Goal: Find contact information: Find contact information

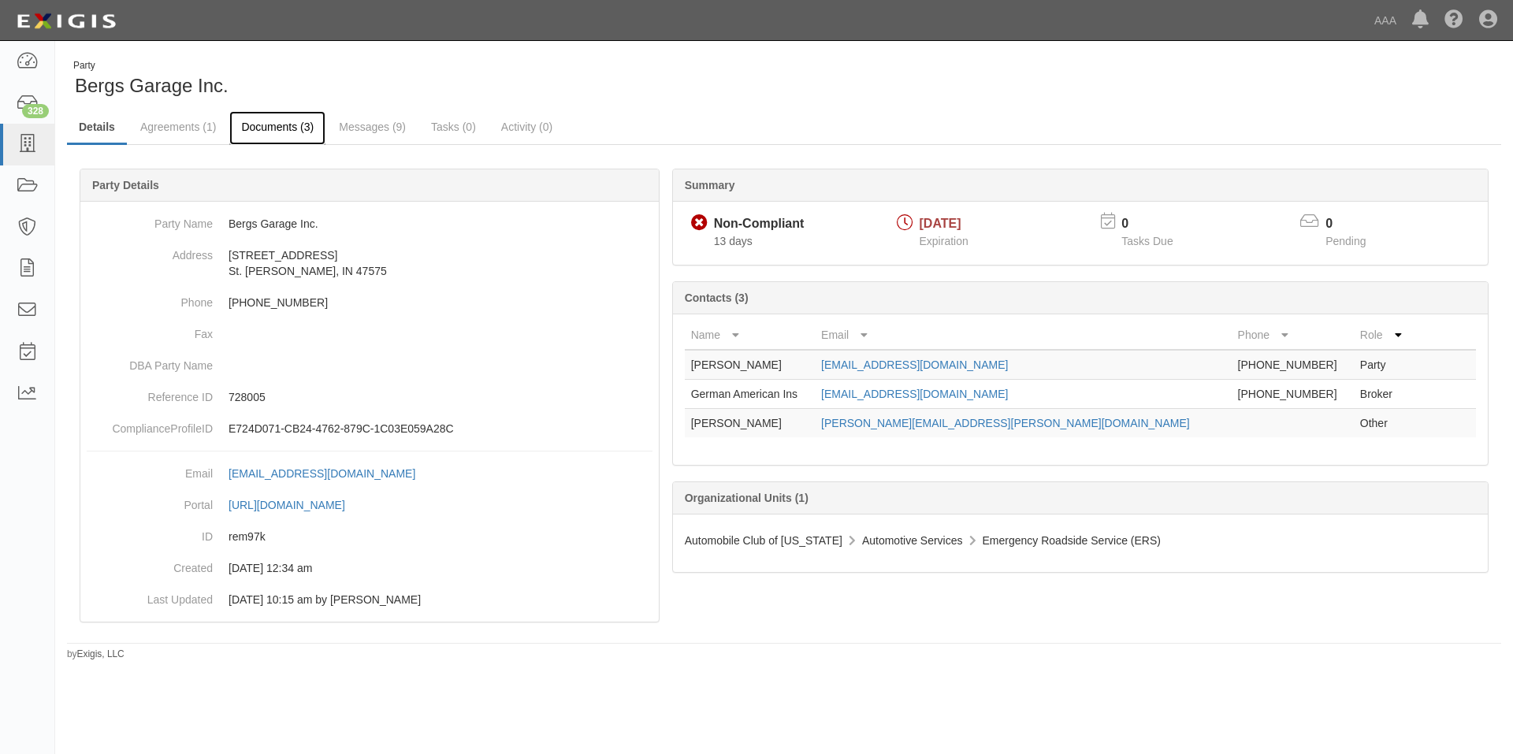
click at [281, 128] on link "Documents (3)" at bounding box center [277, 128] width 96 height 34
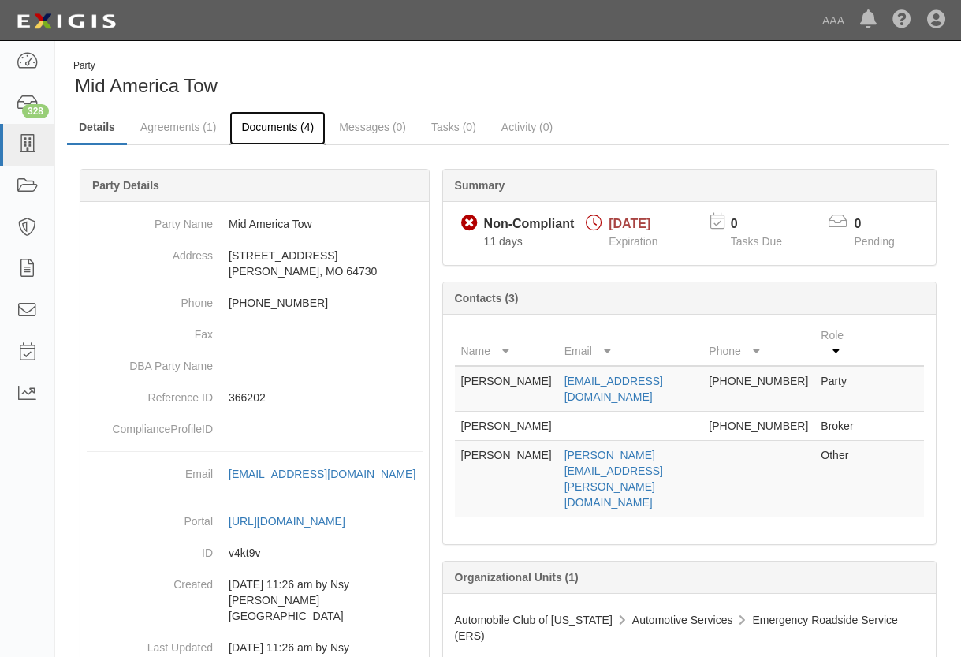
click at [271, 121] on link "Documents (4)" at bounding box center [277, 128] width 96 height 34
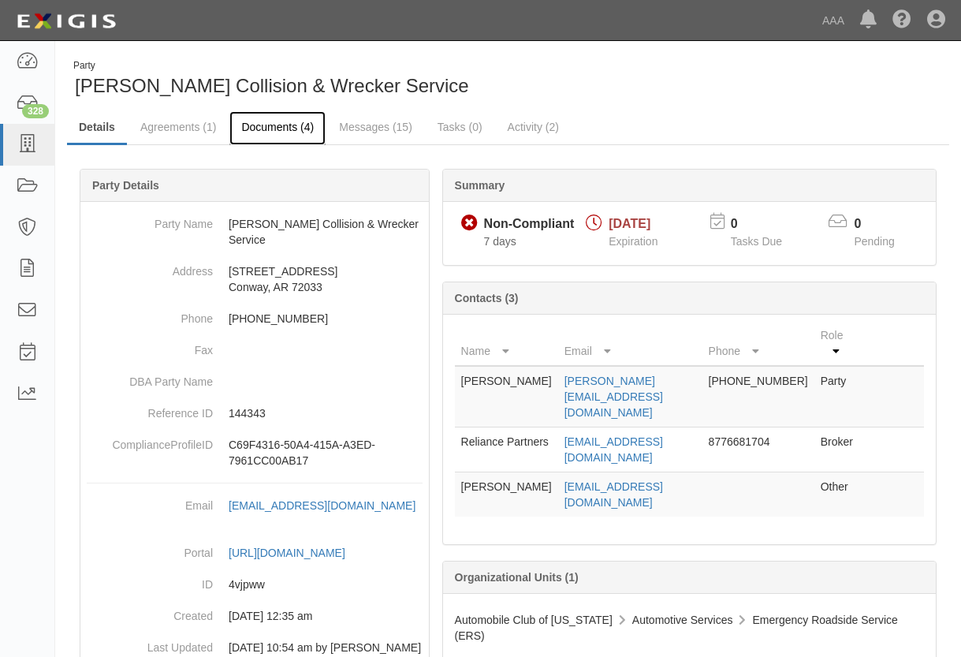
click at [281, 128] on link "Documents (4)" at bounding box center [277, 128] width 96 height 34
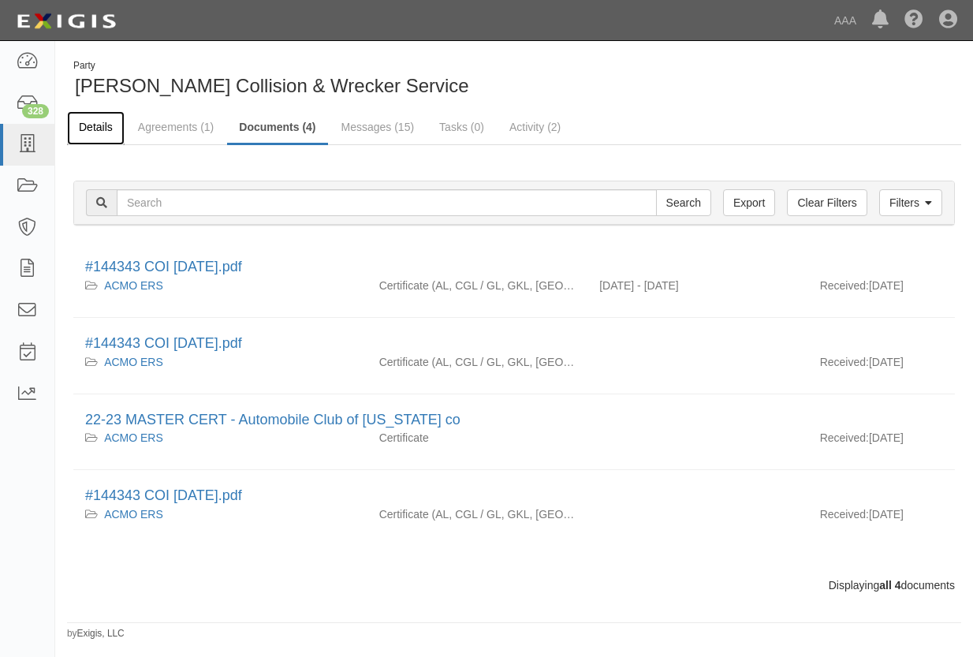
click at [100, 121] on link "Details" at bounding box center [96, 128] width 58 height 34
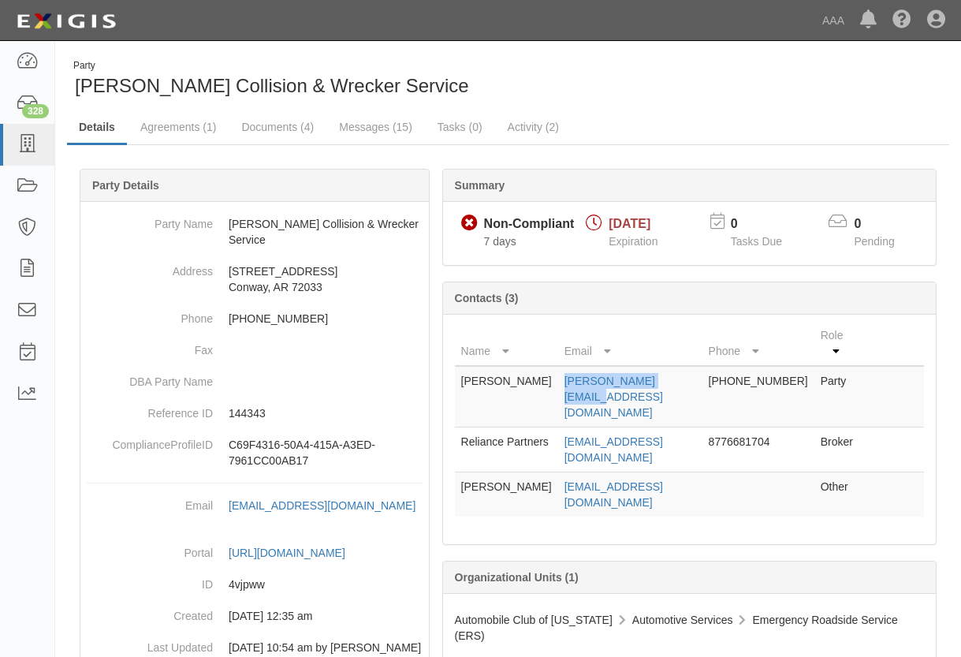
drag, startPoint x: 562, startPoint y: 381, endPoint x: 678, endPoint y: 378, distance: 115.9
click at [678, 378] on td "sam@smithcenters.com" at bounding box center [630, 396] width 144 height 61
copy link "sam@smithcenters.com"
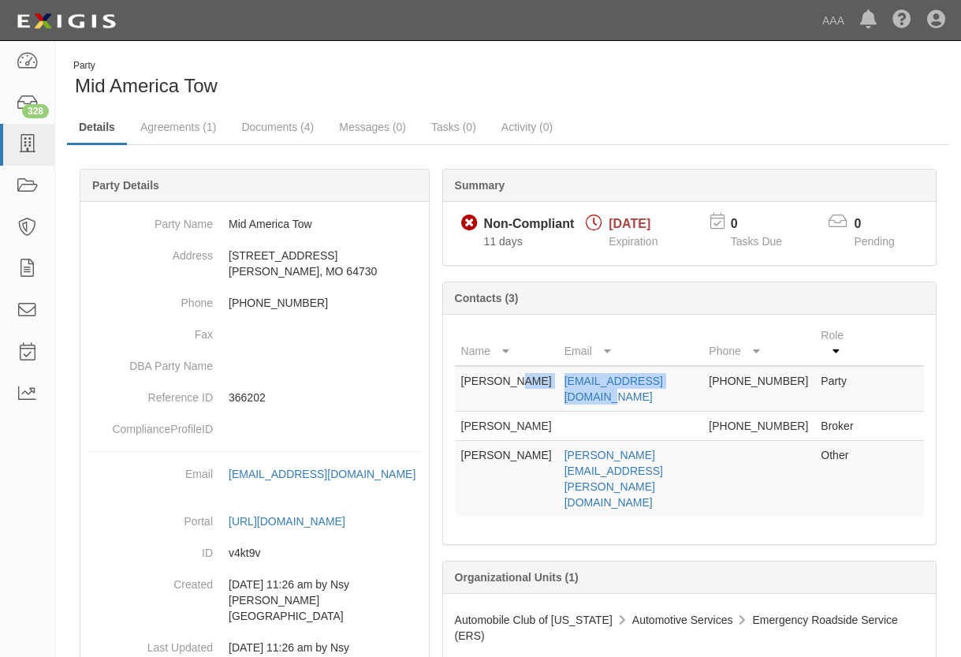
drag, startPoint x: 549, startPoint y: 366, endPoint x: 696, endPoint y: 365, distance: 146.6
click at [696, 366] on tr "Sam Mager midamericatow@gmail.com 816-738-4635 Party" at bounding box center [689, 389] width 469 height 46
drag, startPoint x: 696, startPoint y: 365, endPoint x: 615, endPoint y: 363, distance: 81.2
click at [281, 123] on link "Documents (4)" at bounding box center [277, 128] width 96 height 34
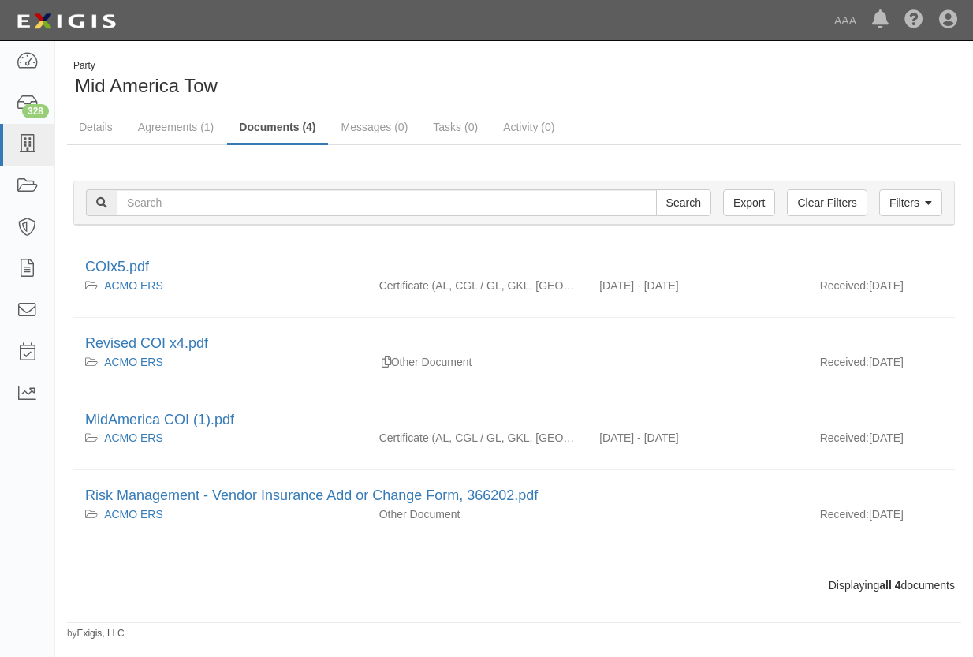
click at [560, 14] on div "Dashboard 328 Inbox Parties Agreements Coverages Documents Messages Tasks Repor…" at bounding box center [486, 20] width 949 height 40
click at [99, 127] on link "Details" at bounding box center [96, 128] width 58 height 34
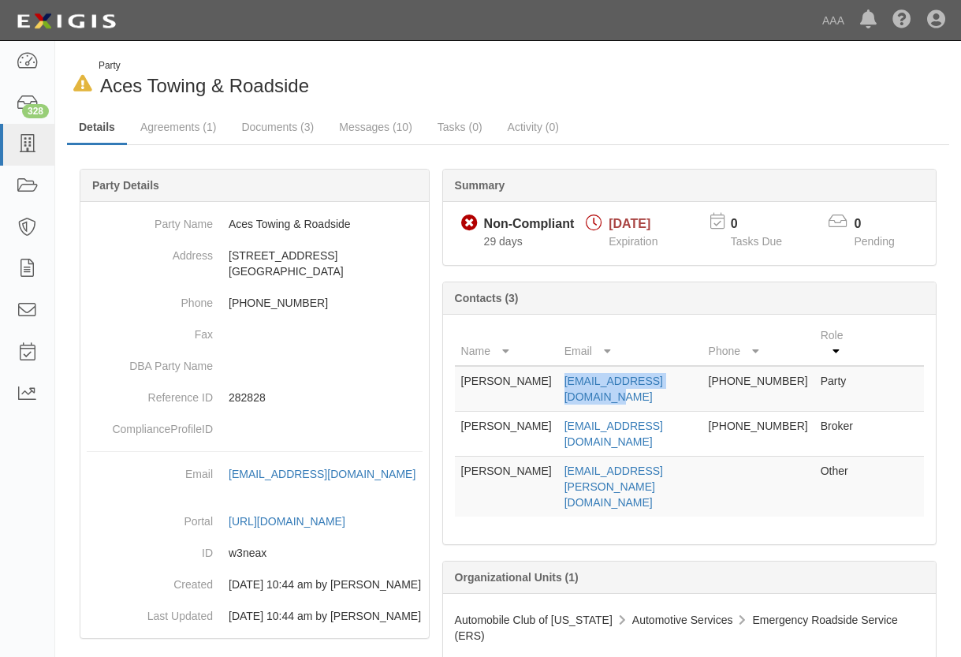
drag, startPoint x: 551, startPoint y: 364, endPoint x: 698, endPoint y: 368, distance: 147.4
click at [698, 368] on td "[EMAIL_ADDRESS][DOMAIN_NAME]" at bounding box center [630, 389] width 144 height 46
drag, startPoint x: 698, startPoint y: 368, endPoint x: 655, endPoint y: 365, distance: 43.5
copy link "[EMAIL_ADDRESS][DOMAIN_NAME]"
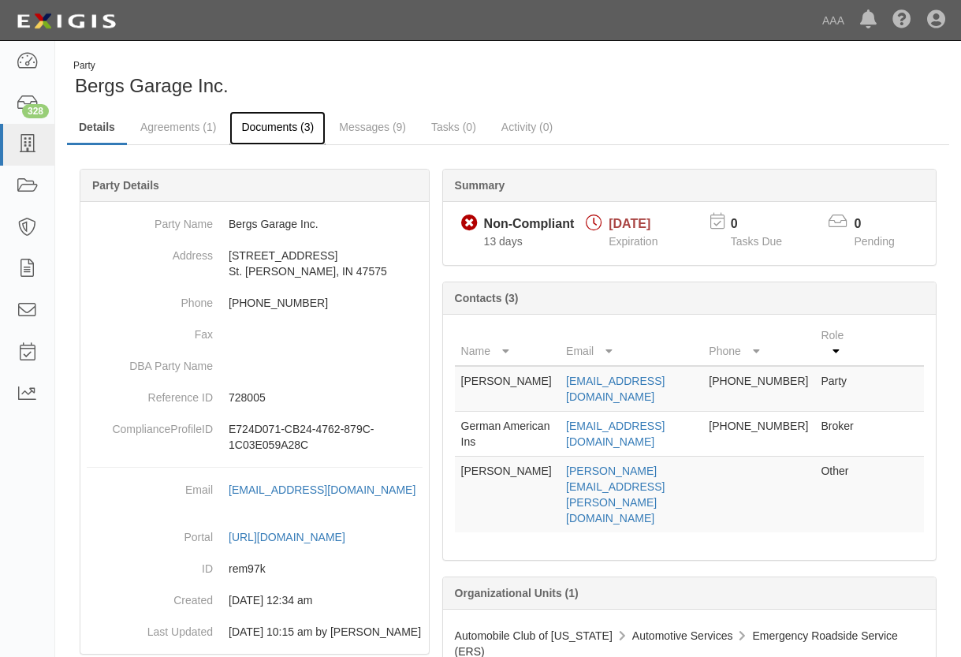
click at [262, 123] on link "Documents (3)" at bounding box center [277, 128] width 96 height 34
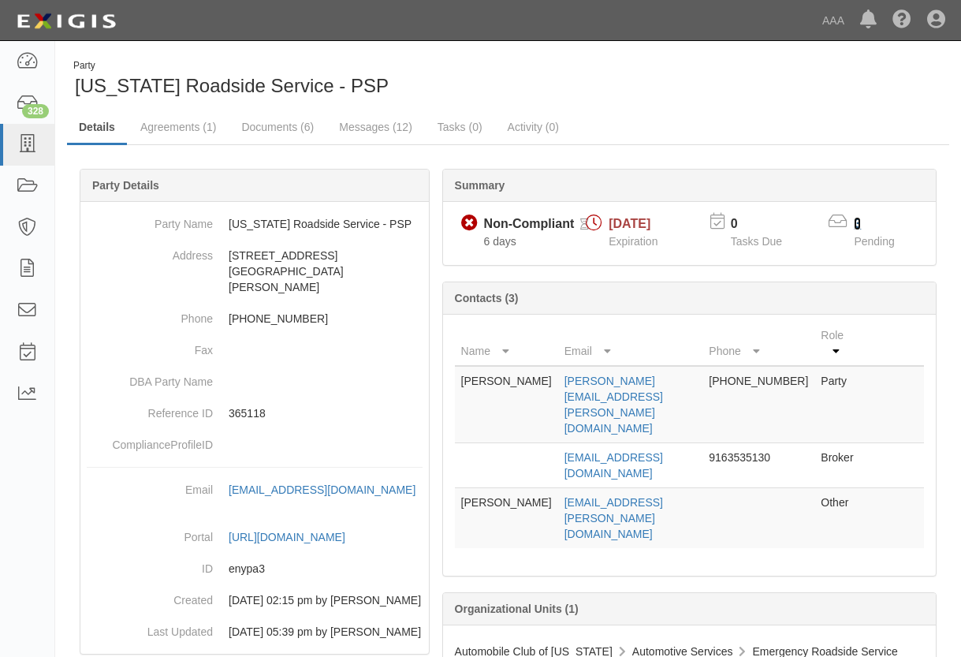
click at [857, 221] on link "3" at bounding box center [857, 223] width 7 height 13
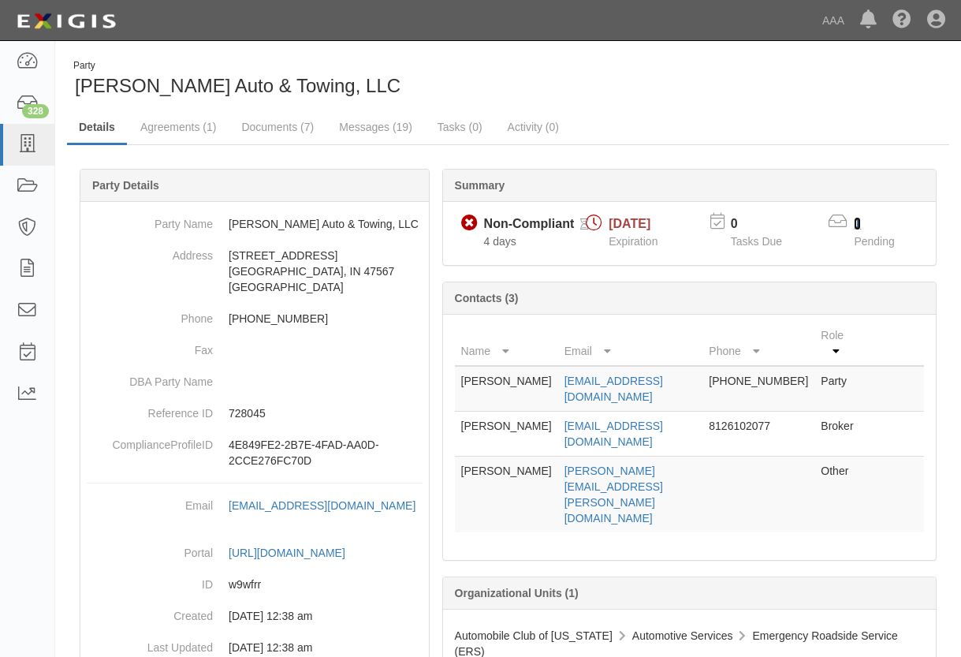
click at [856, 223] on link "1" at bounding box center [857, 223] width 7 height 13
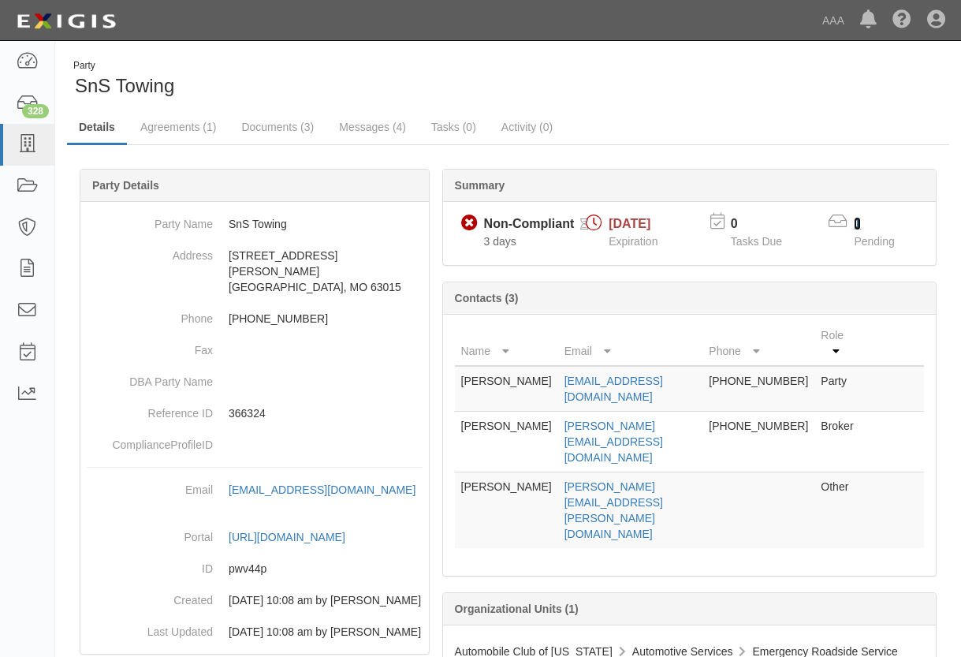
click at [856, 222] on link "1" at bounding box center [857, 223] width 7 height 13
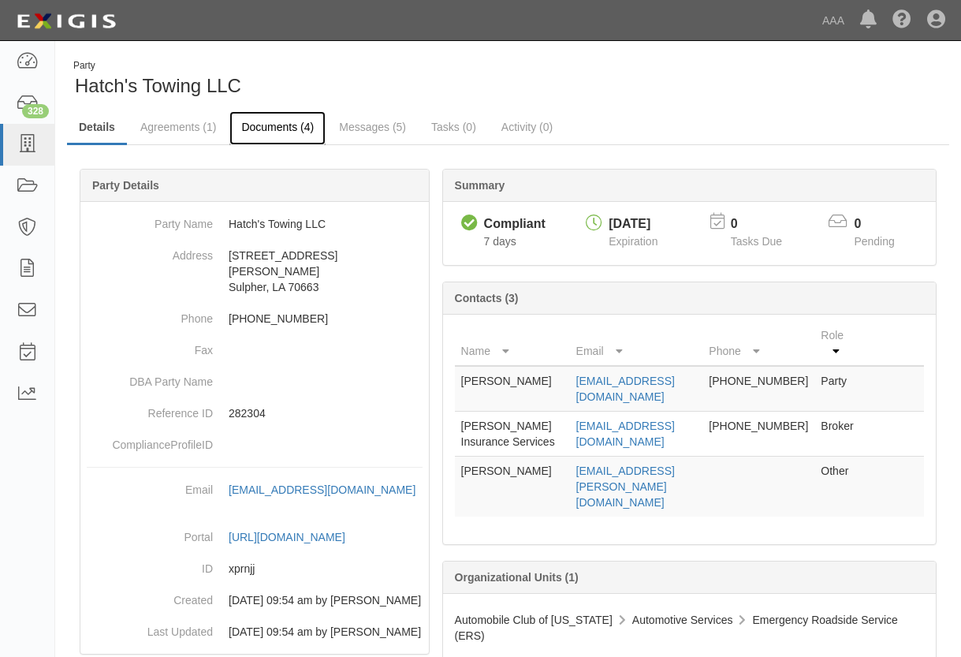
click at [275, 128] on link "Documents (4)" at bounding box center [277, 128] width 96 height 34
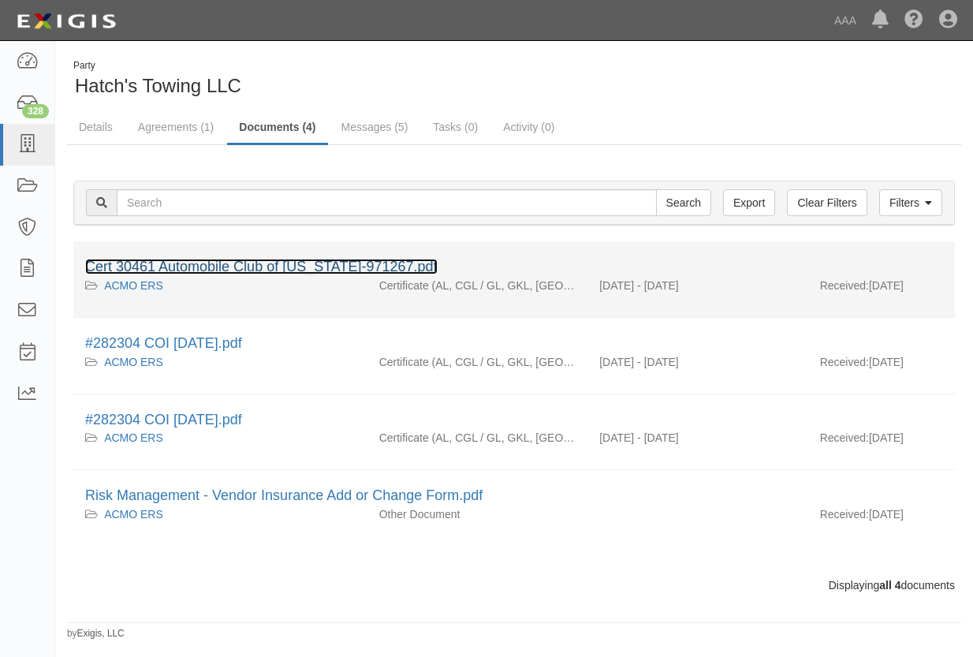
click at [258, 262] on link "Cert 30461 Automobile Club of [US_STATE]-971267.pdf" at bounding box center [261, 267] width 352 height 16
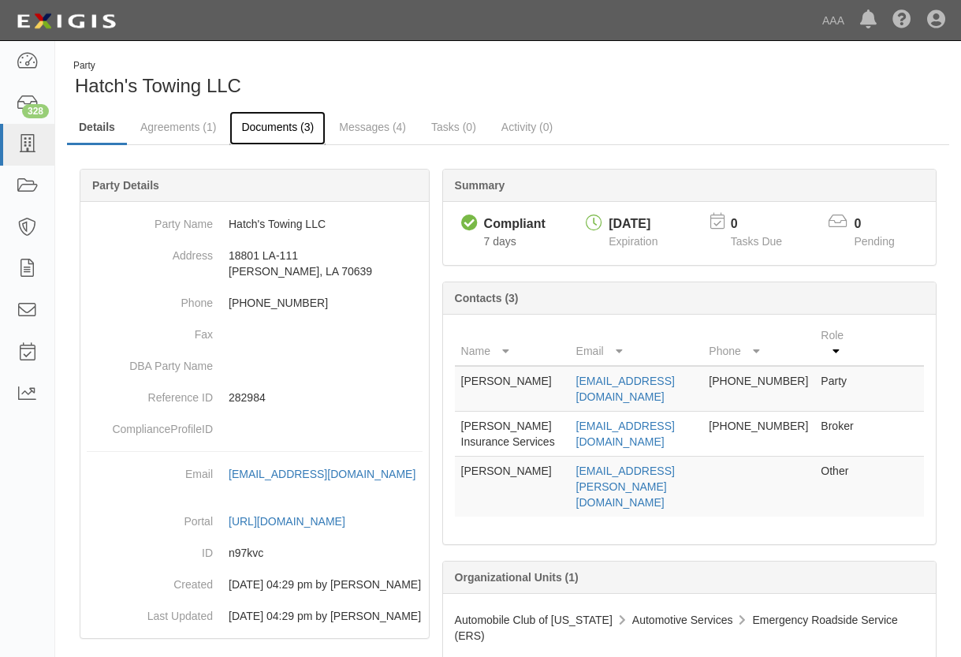
click at [259, 128] on link "Documents (3)" at bounding box center [277, 128] width 96 height 34
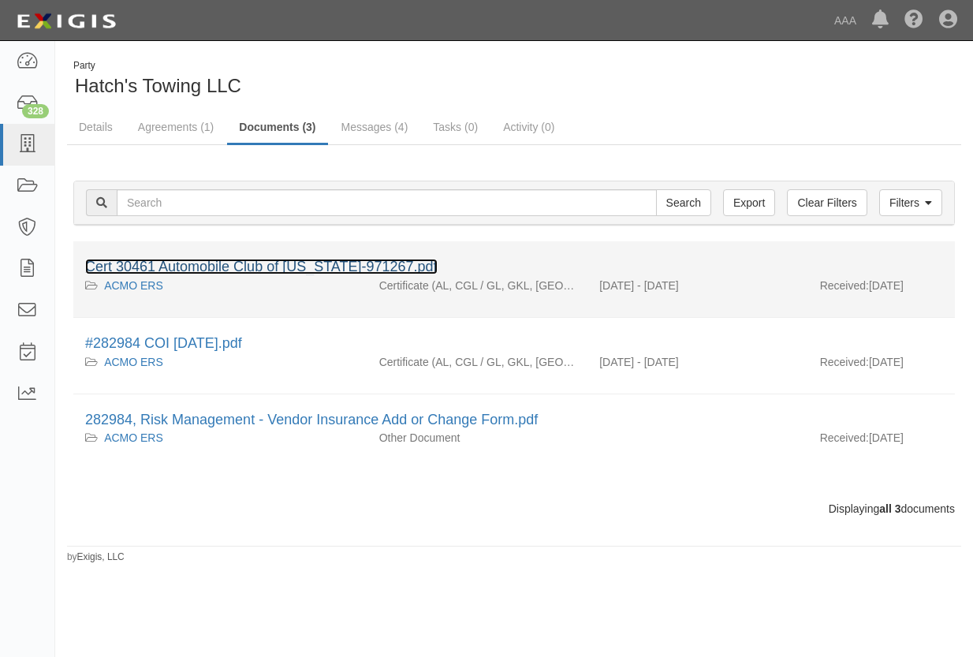
click at [267, 263] on link "Cert 30461 Automobile Club of [US_STATE]-971267.pdf" at bounding box center [261, 267] width 352 height 16
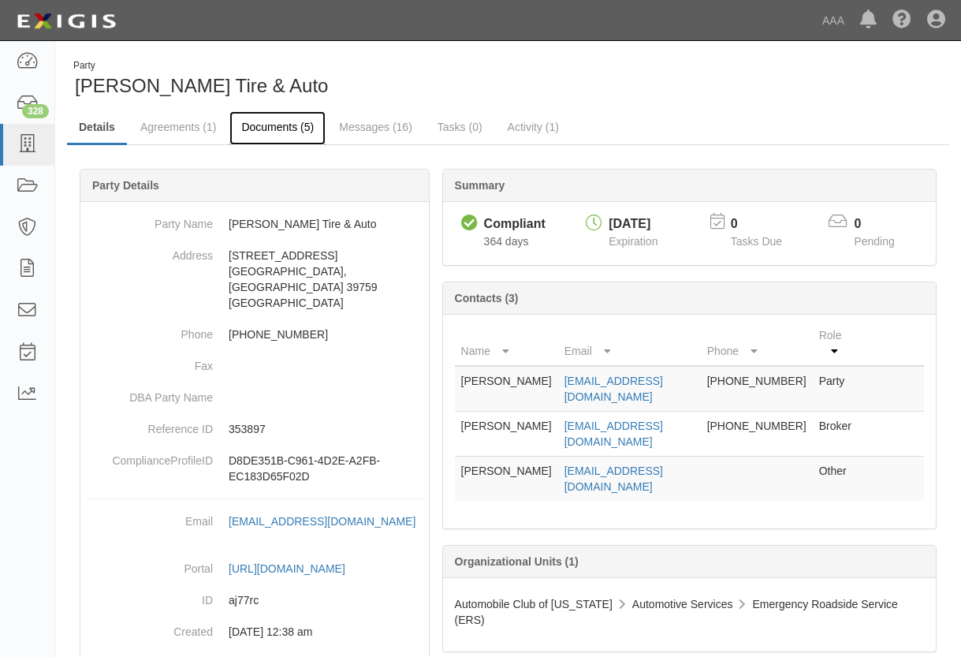
click at [277, 130] on link "Documents (5)" at bounding box center [277, 128] width 96 height 34
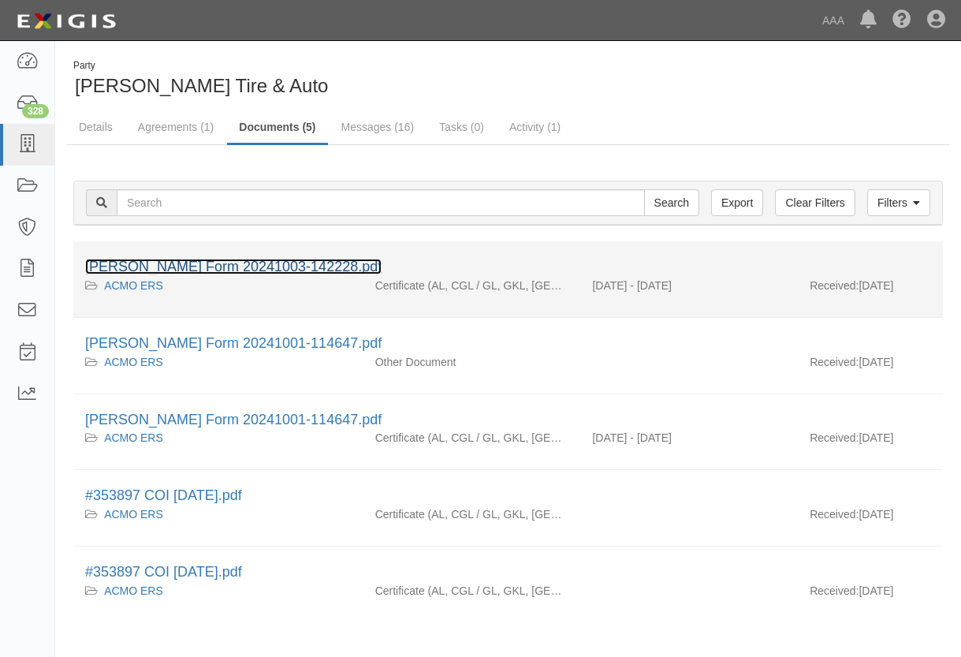
click at [175, 260] on link "ACORD Form 20241003-142228.pdf" at bounding box center [233, 267] width 296 height 16
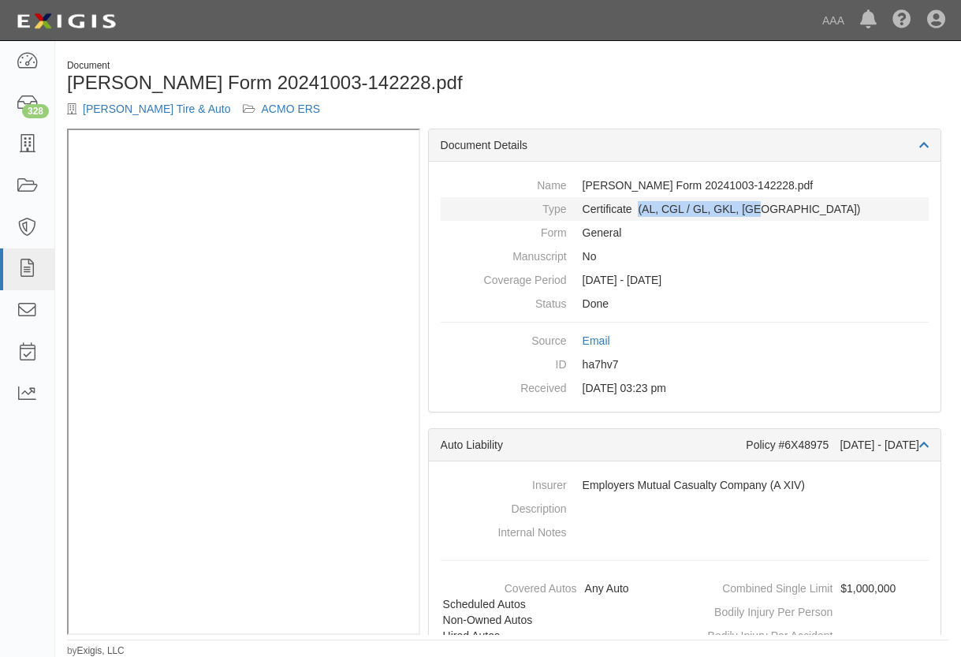
drag, startPoint x: 770, startPoint y: 209, endPoint x: 638, endPoint y: 208, distance: 131.6
click at [638, 208] on dd "Certificate (AL, CGL / GL, GKL, OH)" at bounding box center [685, 209] width 488 height 24
drag, startPoint x: 638, startPoint y: 208, endPoint x: 668, endPoint y: 212, distance: 30.2
copy dd "(AL, CGL / GL, GKL, OH)"
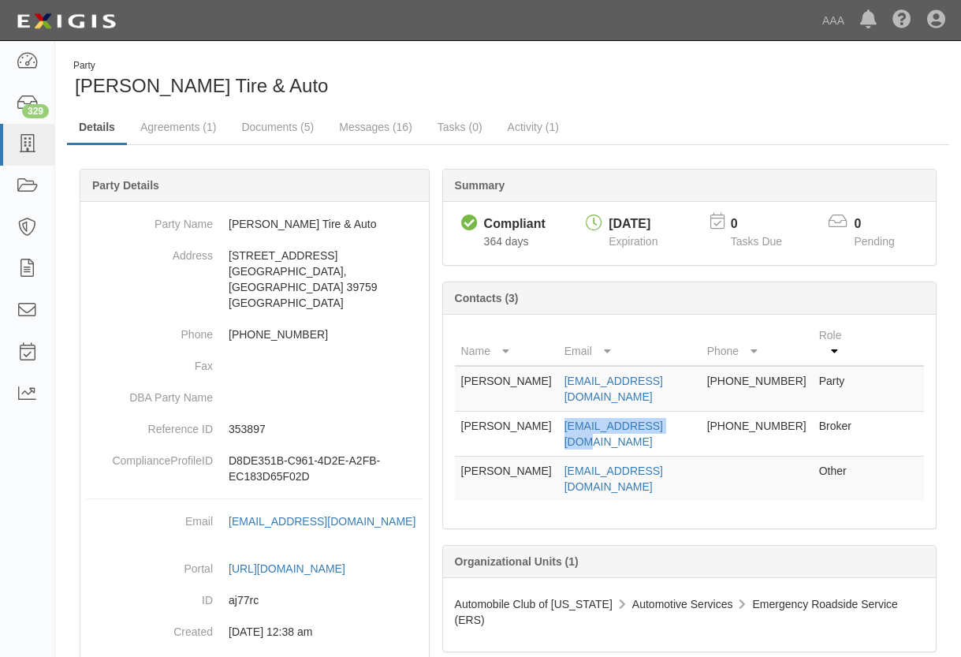
drag, startPoint x: 551, startPoint y: 396, endPoint x: 670, endPoint y: 400, distance: 119.1
click at [655, 411] on td "[EMAIL_ADDRESS][DOMAIN_NAME]" at bounding box center [629, 433] width 143 height 45
drag, startPoint x: 670, startPoint y: 400, endPoint x: 631, endPoint y: 396, distance: 38.8
copy link "avance@renasant.com"
drag, startPoint x: 689, startPoint y: 364, endPoint x: 547, endPoint y: 365, distance: 141.9
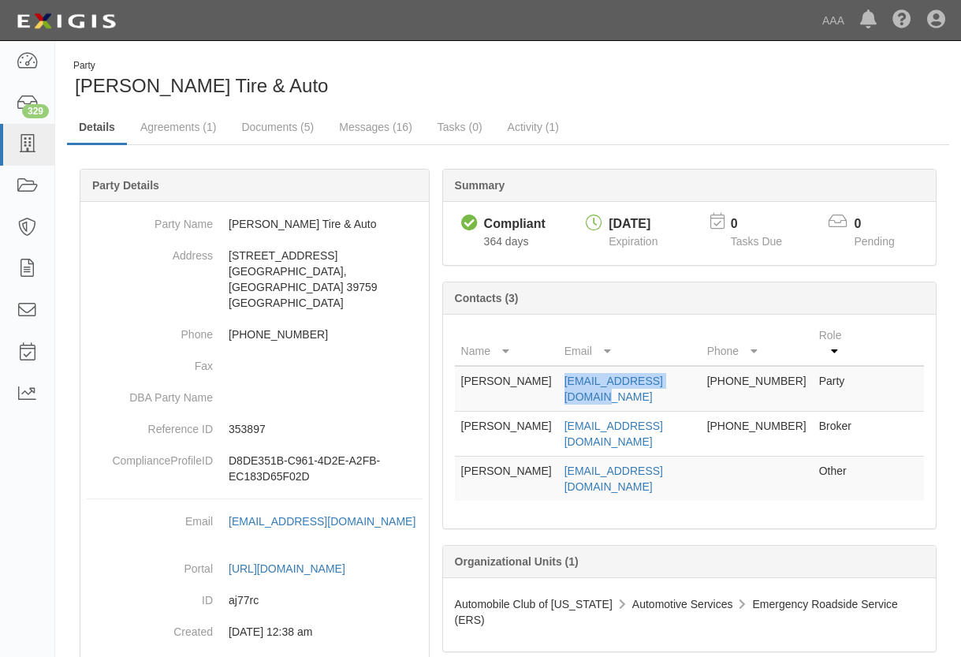
click at [547, 366] on tr "William Wells wwta.service@gmail.com 662-324-1006 Party" at bounding box center [689, 389] width 469 height 46
drag, startPoint x: 547, startPoint y: 365, endPoint x: 565, endPoint y: 365, distance: 18.1
copy tr "wwta.service@gmail.com"
click at [482, 16] on div "Dashboard 329 Inbox Parties Agreements Coverages Documents Messages Tasks Repor…" at bounding box center [480, 20] width 937 height 40
click at [272, 126] on link "Documents (5)" at bounding box center [277, 128] width 96 height 34
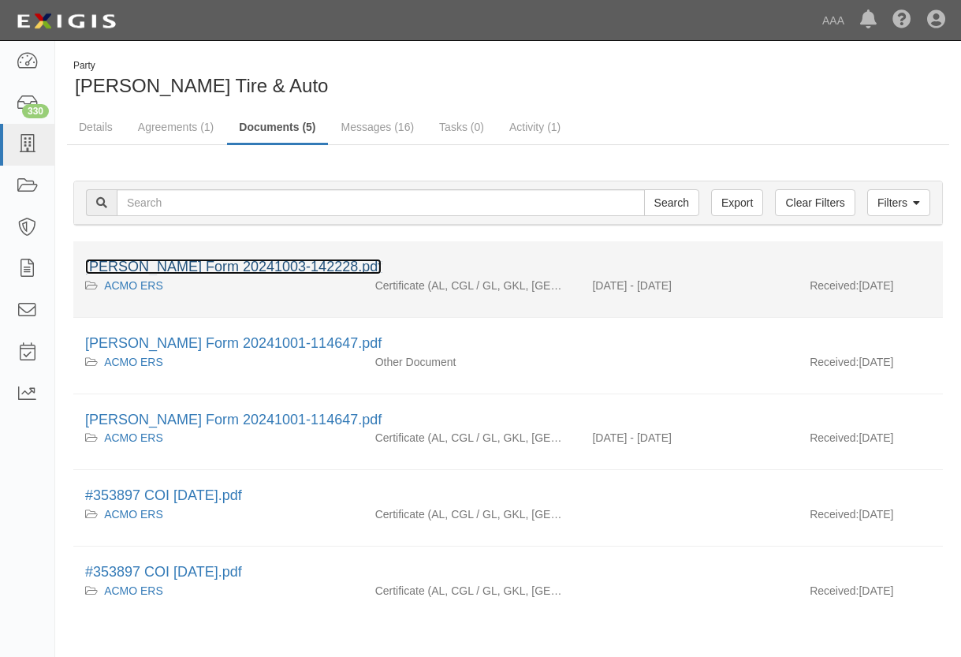
click at [207, 266] on link "[PERSON_NAME] Form 20241003-142228.pdf" at bounding box center [233, 267] width 296 height 16
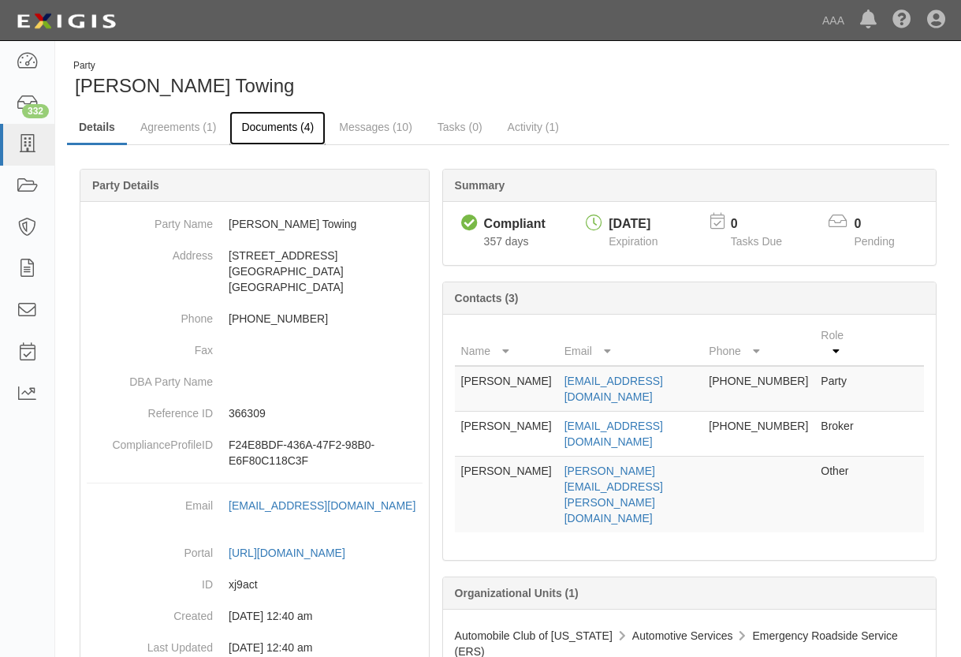
click at [268, 124] on link "Documents (4)" at bounding box center [277, 128] width 96 height 34
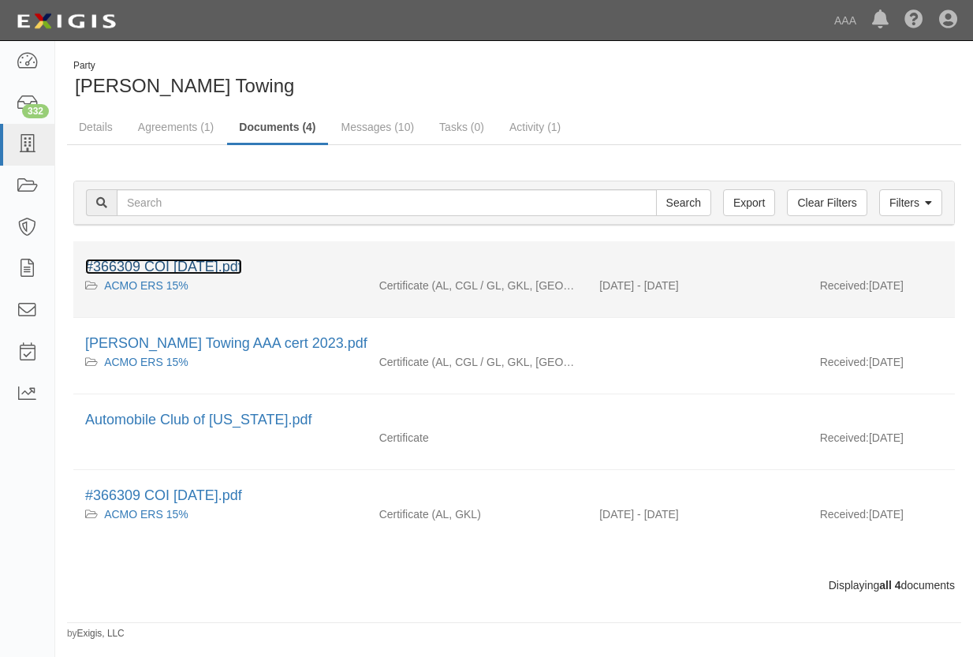
click at [152, 263] on link "#366309 COI 10.10.25.pdf" at bounding box center [163, 267] width 157 height 16
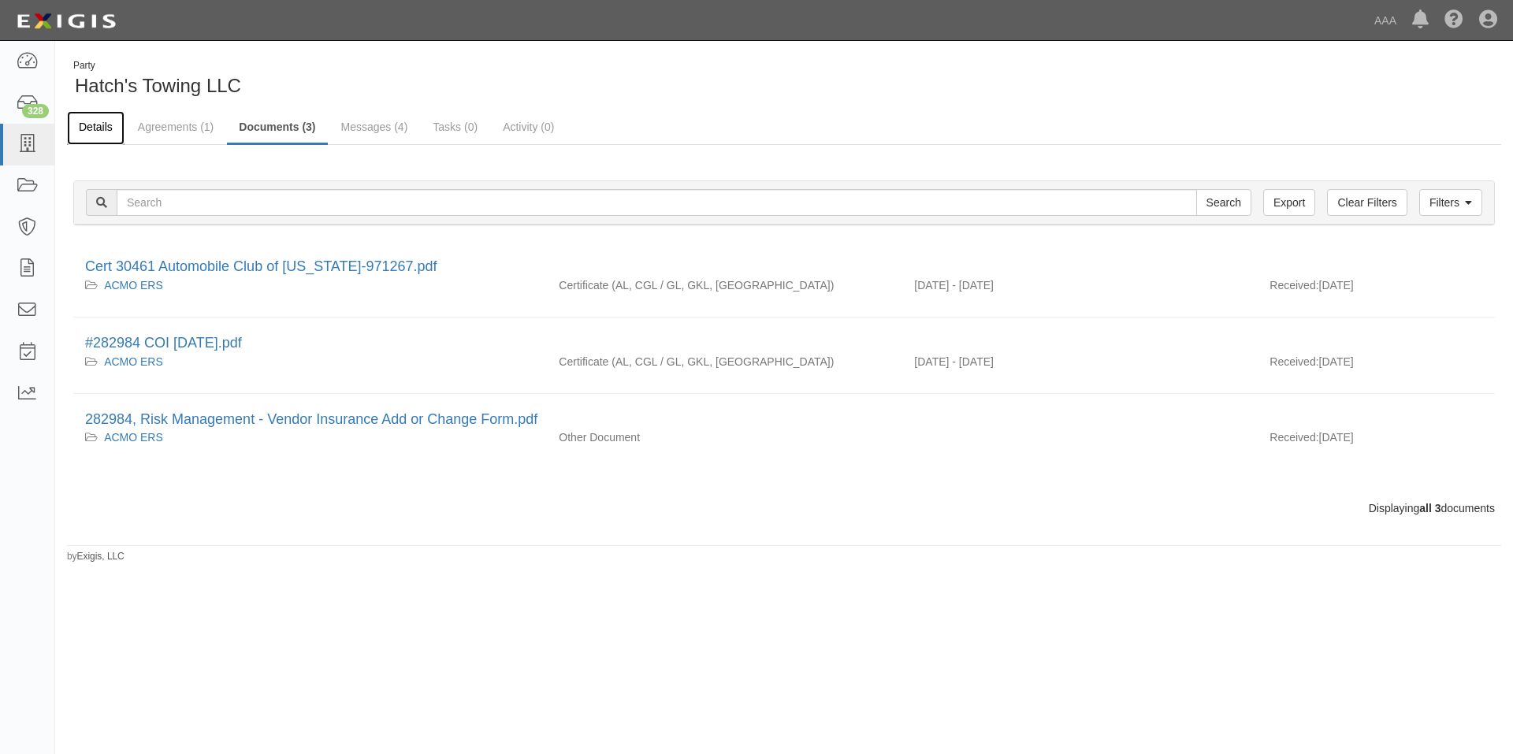
click at [87, 125] on link "Details" at bounding box center [96, 128] width 58 height 34
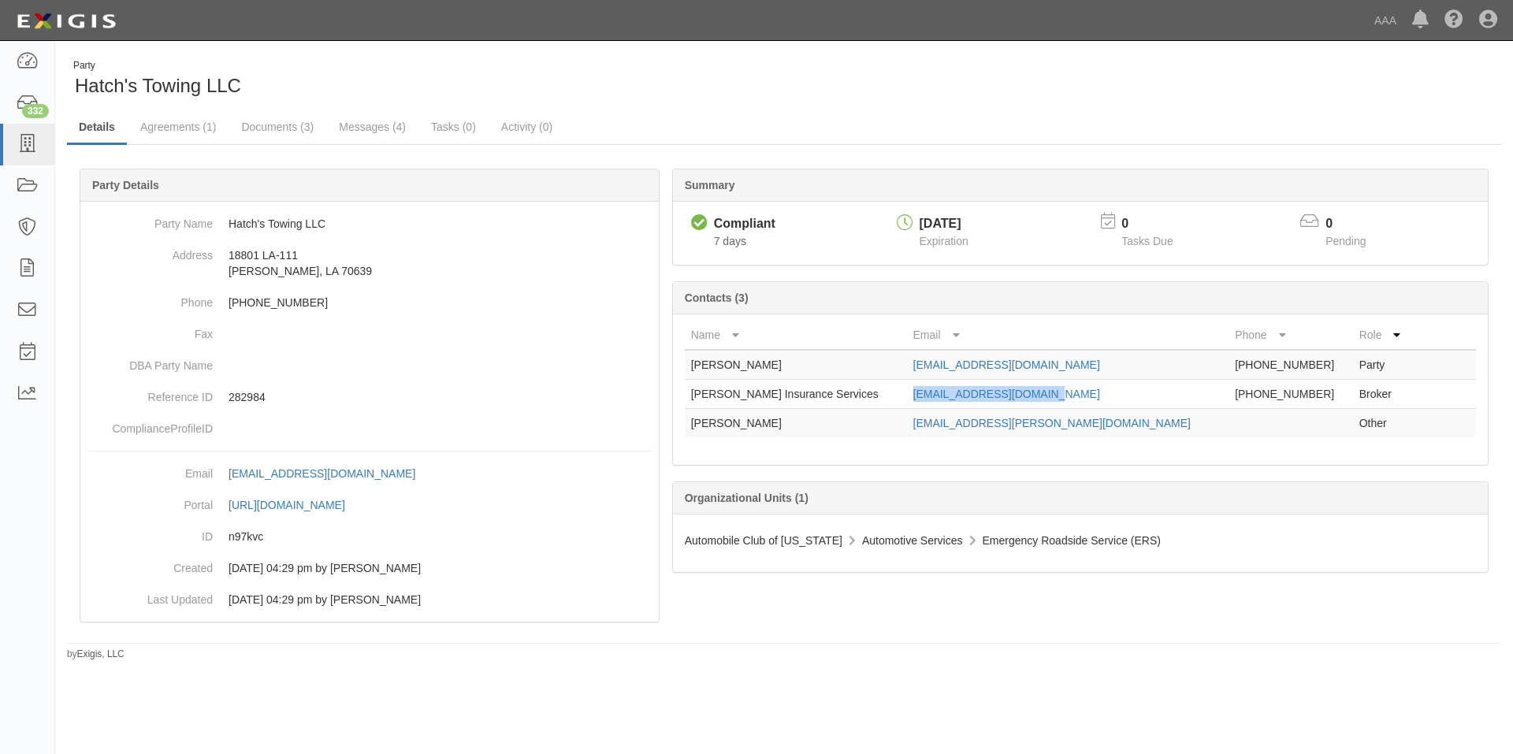
drag, startPoint x: 926, startPoint y: 392, endPoint x: 1068, endPoint y: 401, distance: 142.2
click at [1068, 401] on td "[EMAIL_ADDRESS][DOMAIN_NAME]" at bounding box center [1068, 394] width 322 height 29
copy link "[EMAIL_ADDRESS][DOMAIN_NAME]"
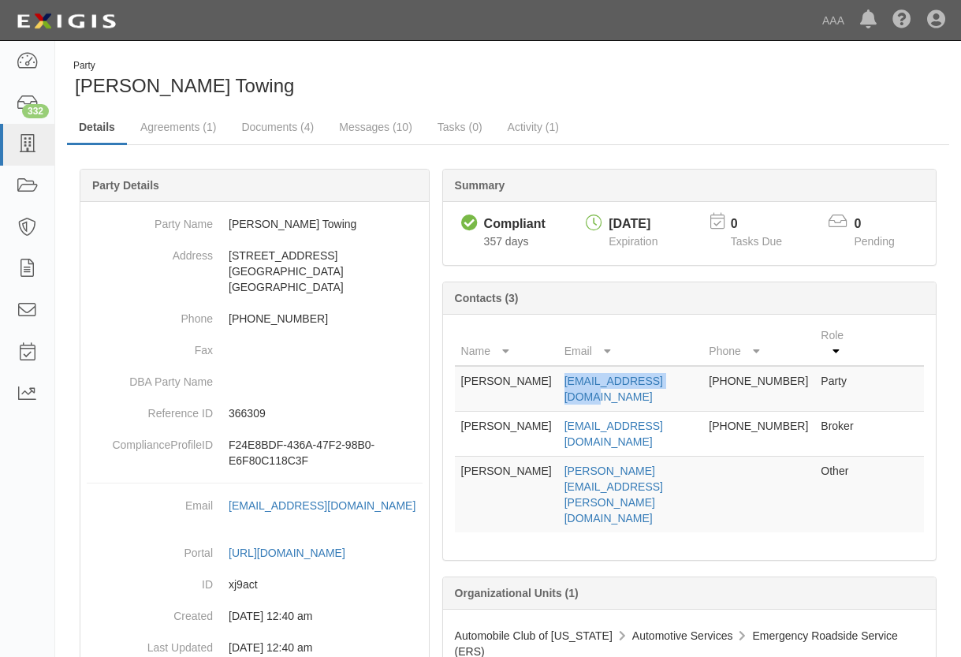
drag, startPoint x: 549, startPoint y: 365, endPoint x: 663, endPoint y: 367, distance: 114.3
click at [663, 367] on td "prathers@hotmail.com" at bounding box center [630, 389] width 145 height 46
drag, startPoint x: 663, startPoint y: 367, endPoint x: 685, endPoint y: 399, distance: 39.1
click at [685, 411] on td "markcooley@sbcglobal.net" at bounding box center [630, 433] width 145 height 45
copy link "markcooley@sbcglobal.net"
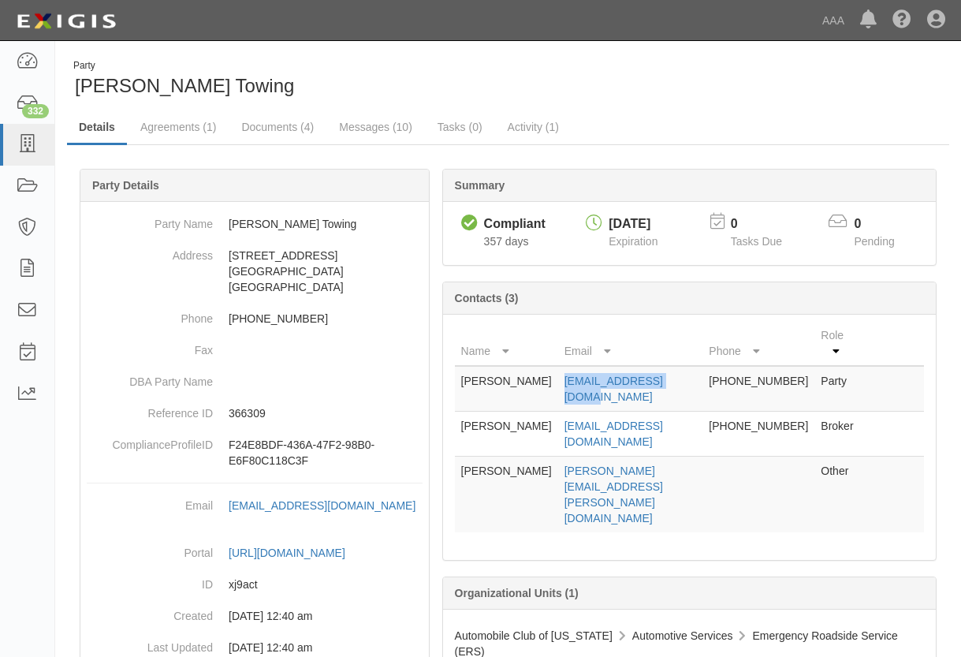
drag, startPoint x: 545, startPoint y: 365, endPoint x: 663, endPoint y: 370, distance: 118.3
click at [663, 370] on td "prathers@hotmail.com" at bounding box center [630, 389] width 145 height 46
copy link "prathers@hotmail.com"
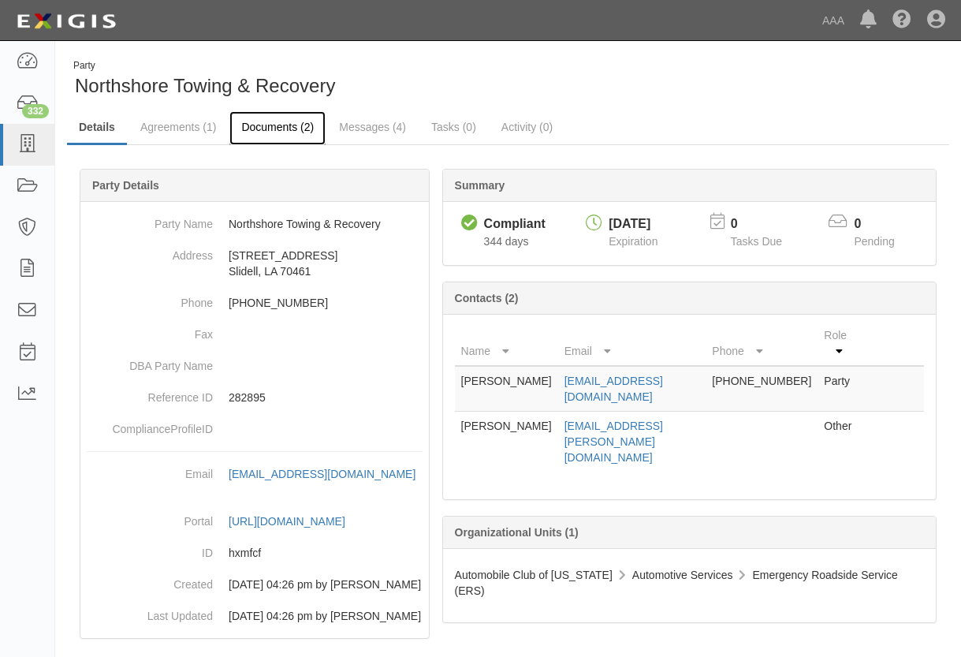
click at [263, 122] on link "Documents (2)" at bounding box center [277, 128] width 96 height 34
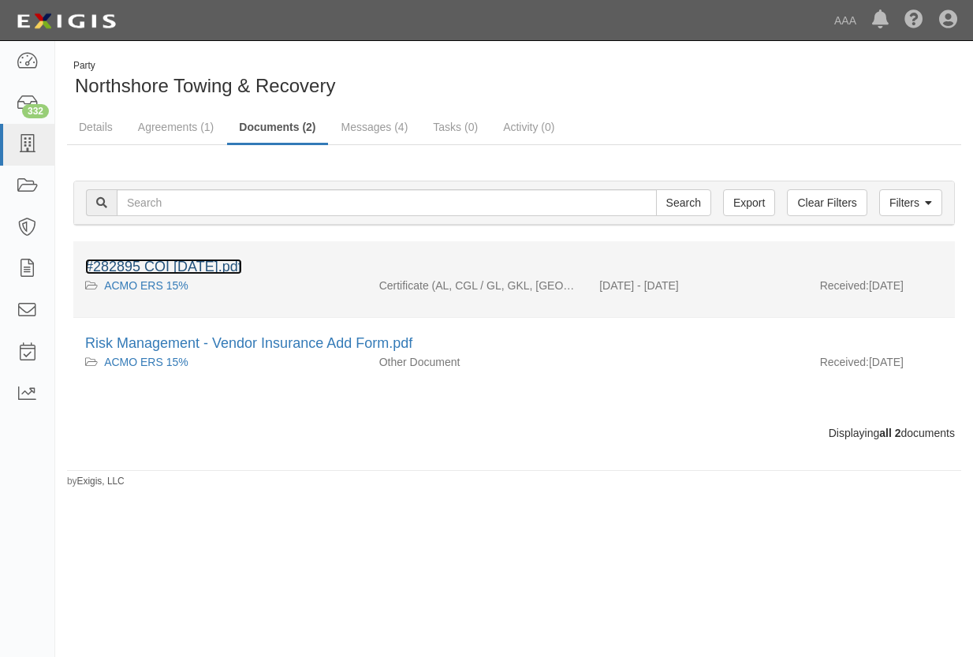
click at [186, 262] on link "#282895 COI 10.11.25.pdf" at bounding box center [163, 267] width 157 height 16
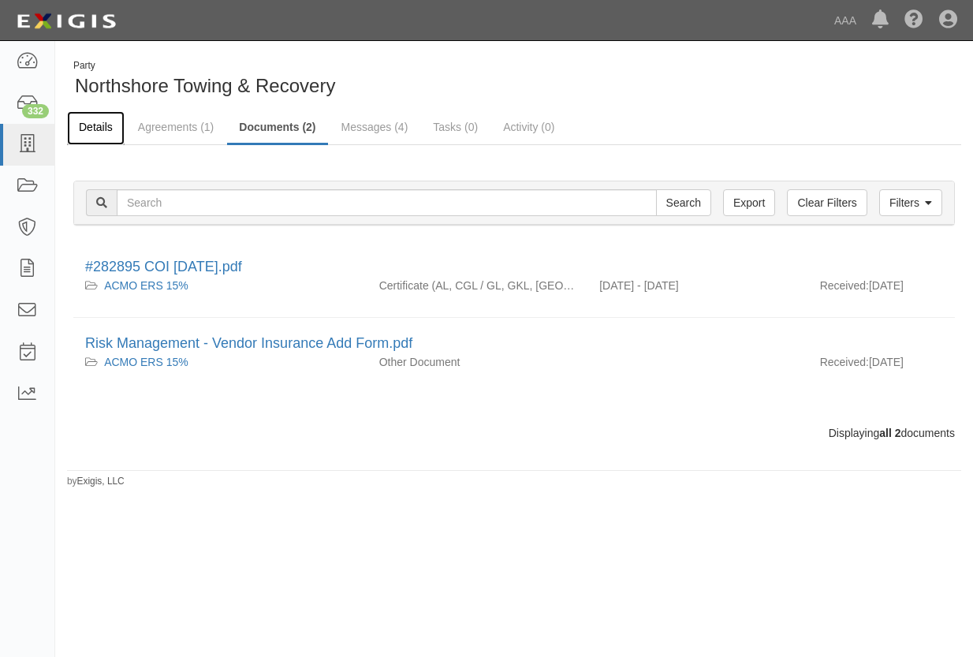
click at [93, 128] on link "Details" at bounding box center [96, 128] width 58 height 34
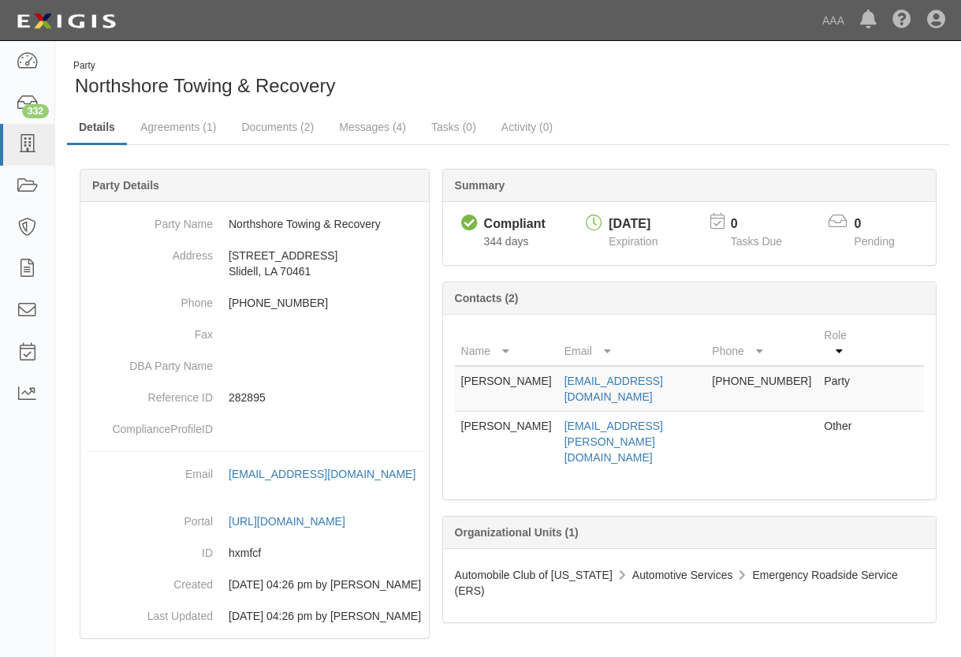
drag, startPoint x: 528, startPoint y: 379, endPoint x: 725, endPoint y: 382, distance: 197.1
click at [706, 382] on td "northshoretowingrecovery@gmail.com" at bounding box center [632, 389] width 148 height 46
copy link "northshoretowingrecovery@gmail.com"
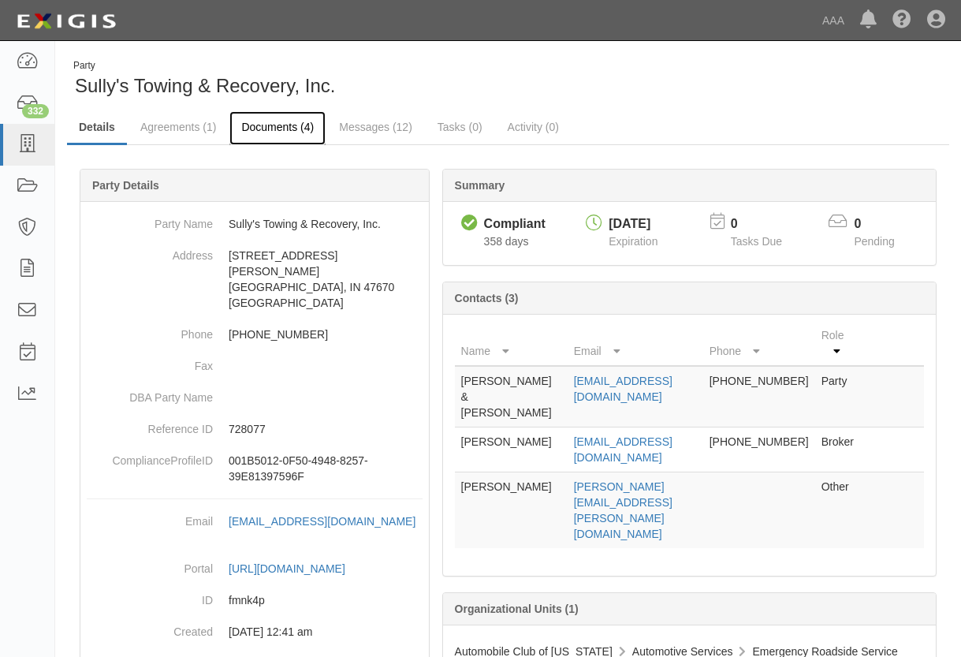
click at [277, 125] on link "Documents (4)" at bounding box center [277, 128] width 96 height 34
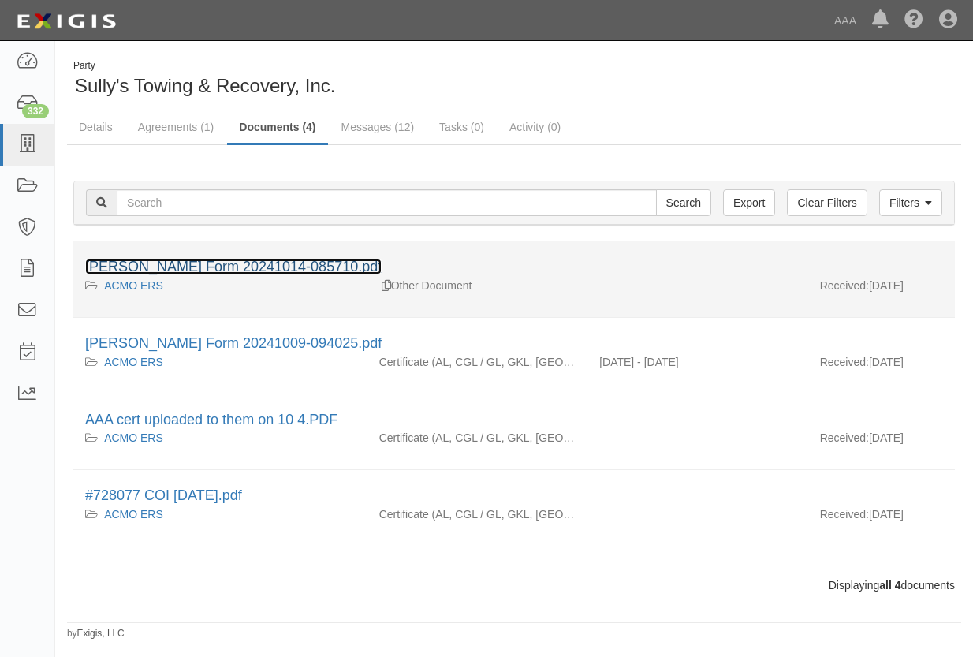
click at [235, 266] on link "ACORD Form 20241014-085710.pdf" at bounding box center [233, 267] width 296 height 16
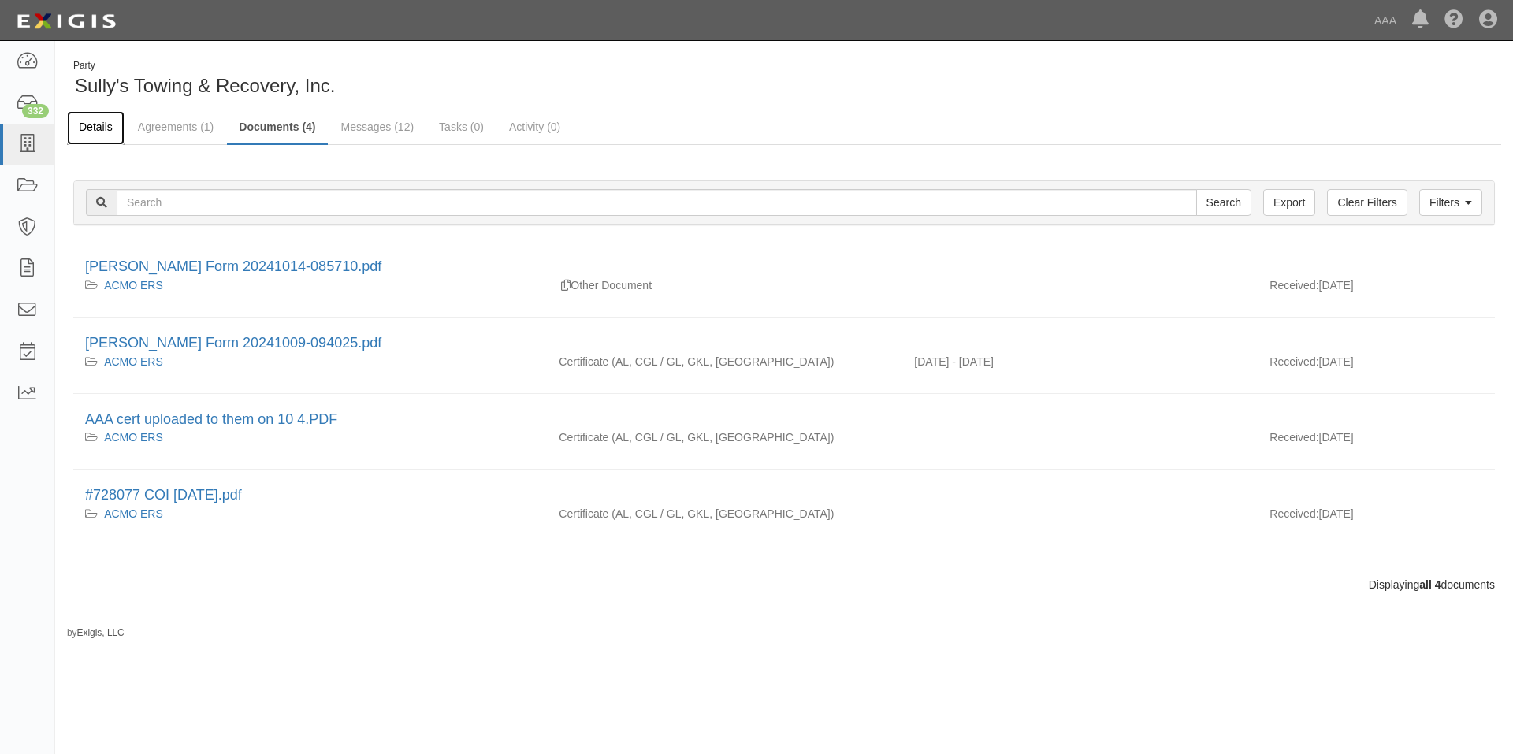
click at [87, 123] on link "Details" at bounding box center [96, 128] width 58 height 34
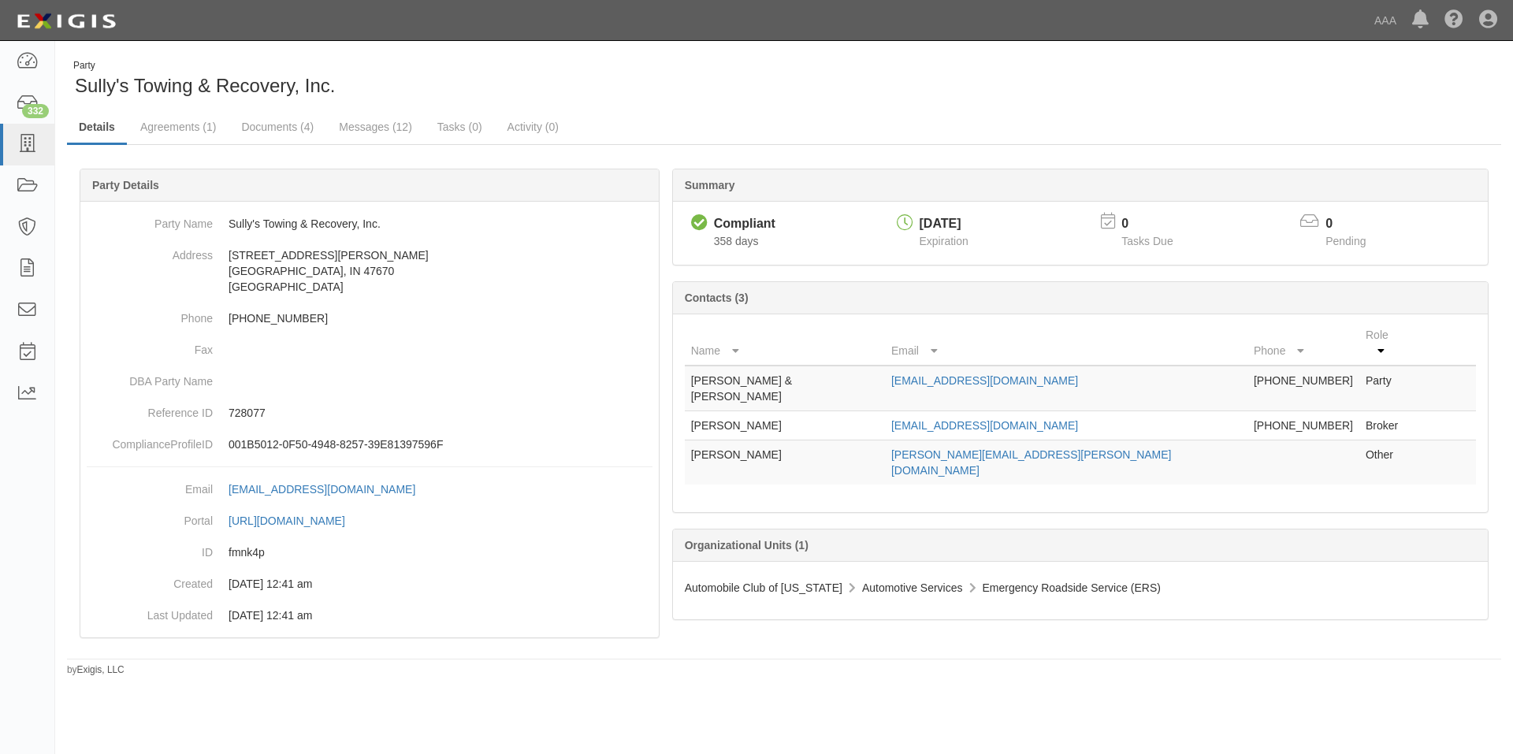
drag, startPoint x: 871, startPoint y: 359, endPoint x: 1087, endPoint y: 370, distance: 216.3
click at [1087, 370] on tr "[PERSON_NAME] & [PERSON_NAME] [EMAIL_ADDRESS][DOMAIN_NAME] [PHONE_NUMBER] Party" at bounding box center [1080, 389] width 791 height 46
copy tr "[EMAIL_ADDRESS][DOMAIN_NAME]"
